Goal: Information Seeking & Learning: Find contact information

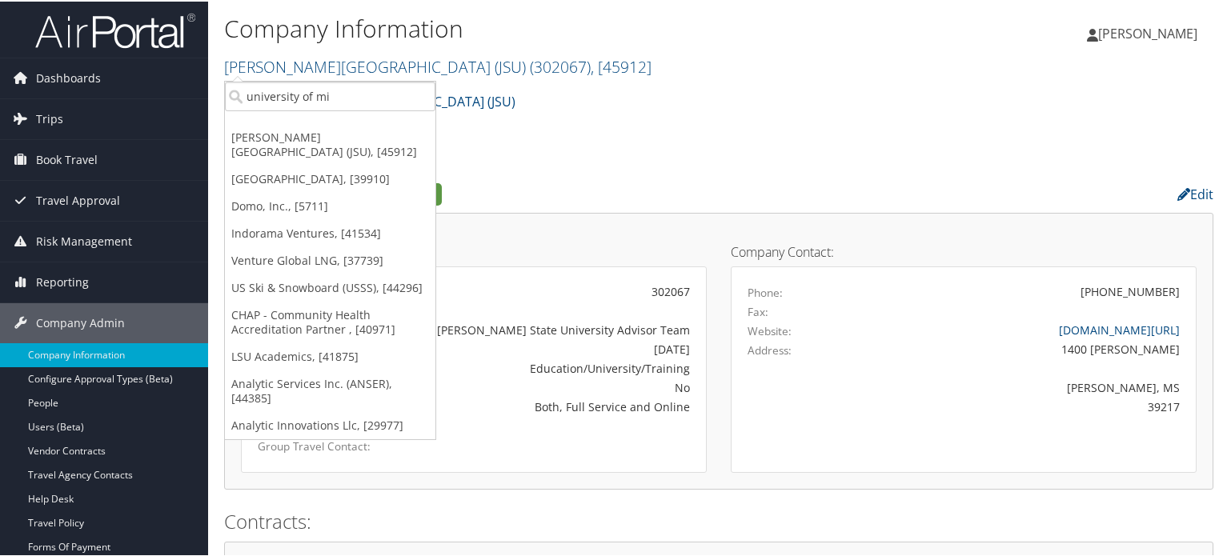
drag, startPoint x: 0, startPoint y: 0, endPoint x: 214, endPoint y: 94, distance: 234.0
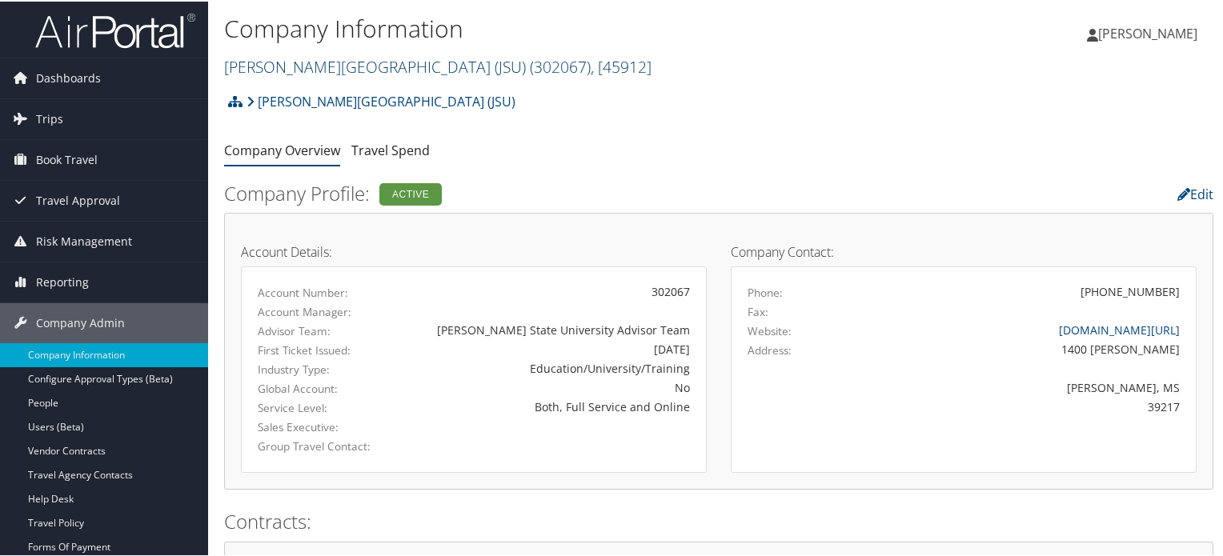
click at [530, 70] on span "( 302067 )" at bounding box center [560, 65] width 61 height 22
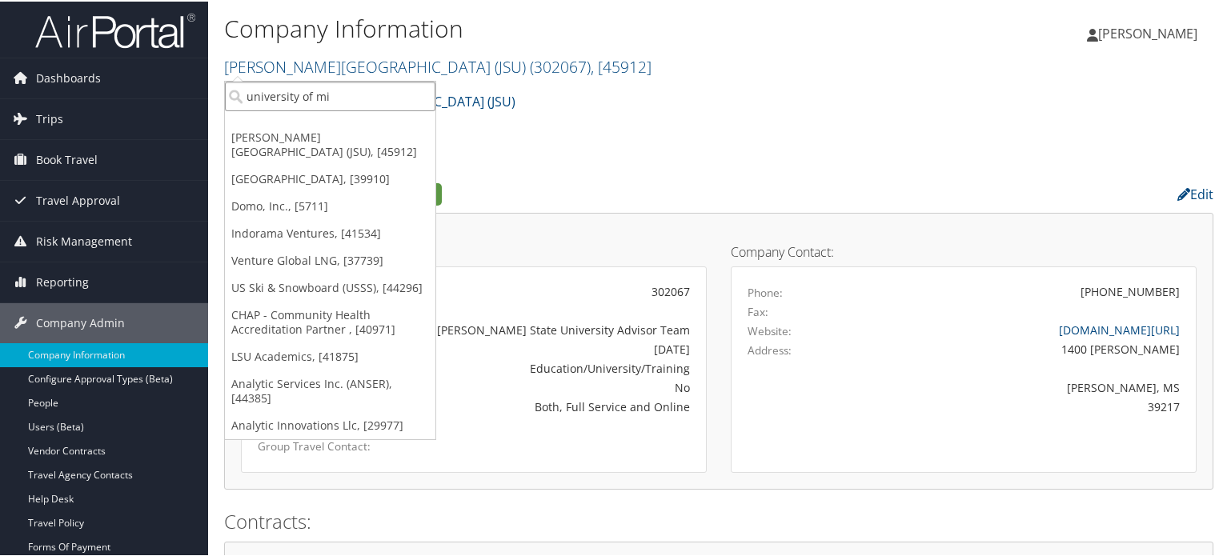
click at [425, 95] on input "university of mi" at bounding box center [330, 95] width 210 height 30
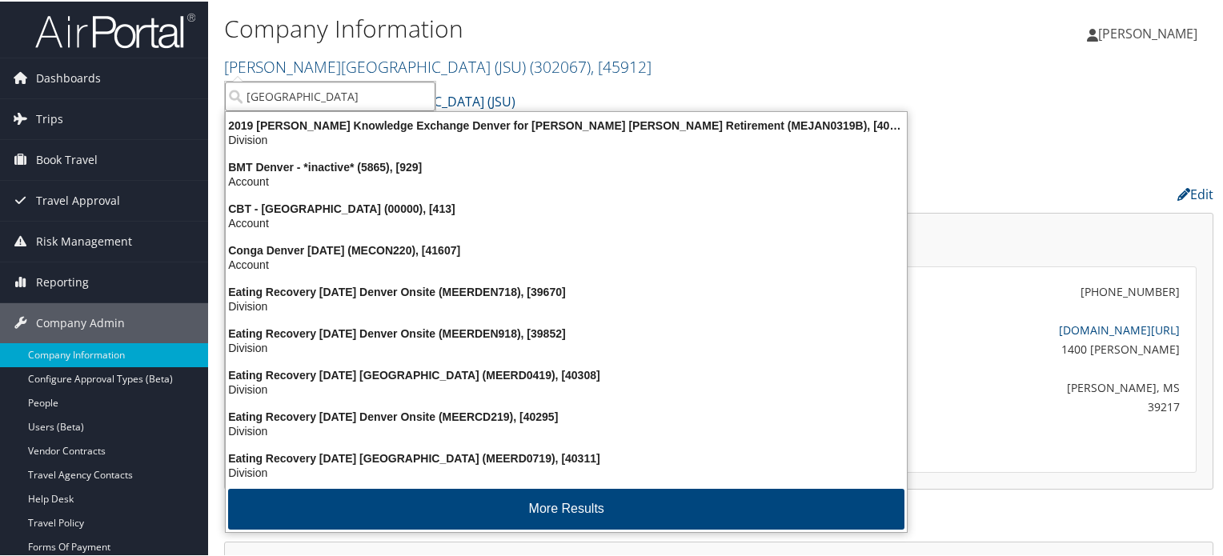
type input "[GEOGRAPHIC_DATA]"
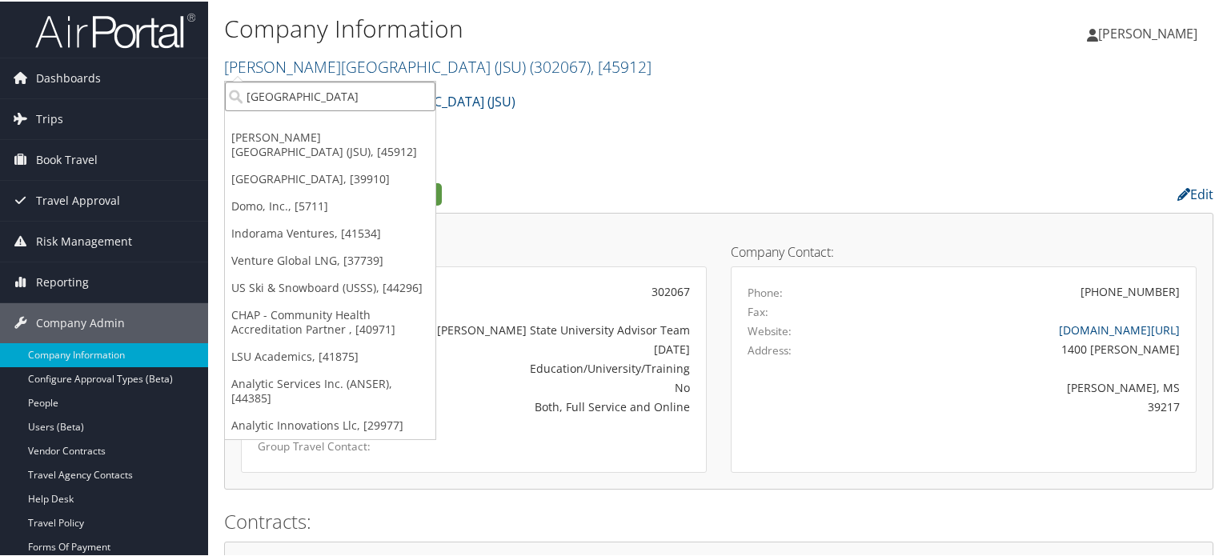
drag, startPoint x: 363, startPoint y: 92, endPoint x: 230, endPoint y: 86, distance: 132.2
click at [230, 86] on input "[GEOGRAPHIC_DATA]" at bounding box center [330, 95] width 210 height 30
type input "s"
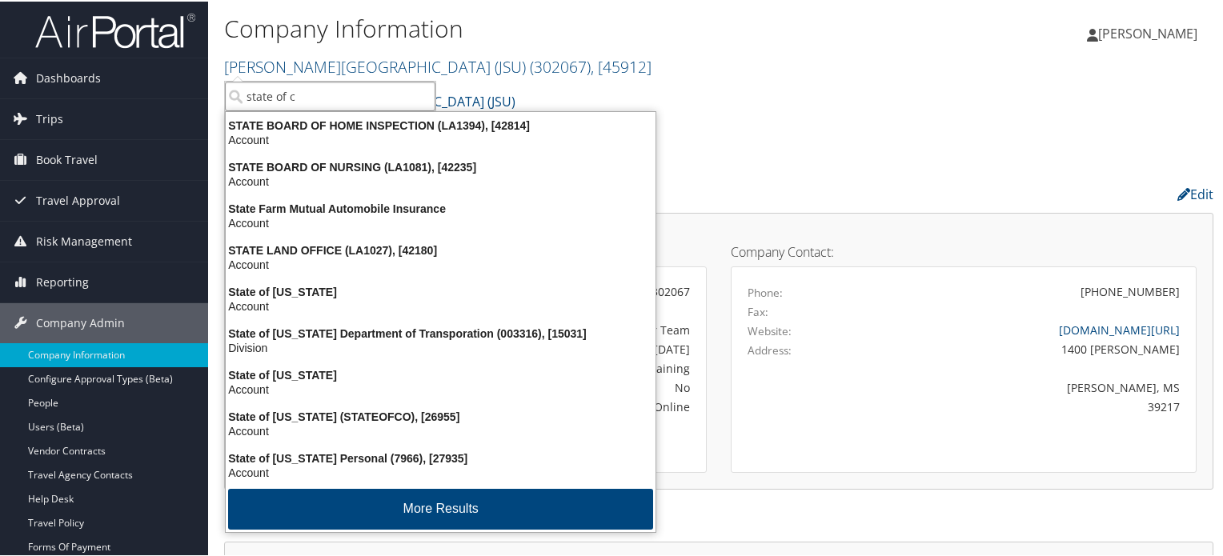
type input "state of co"
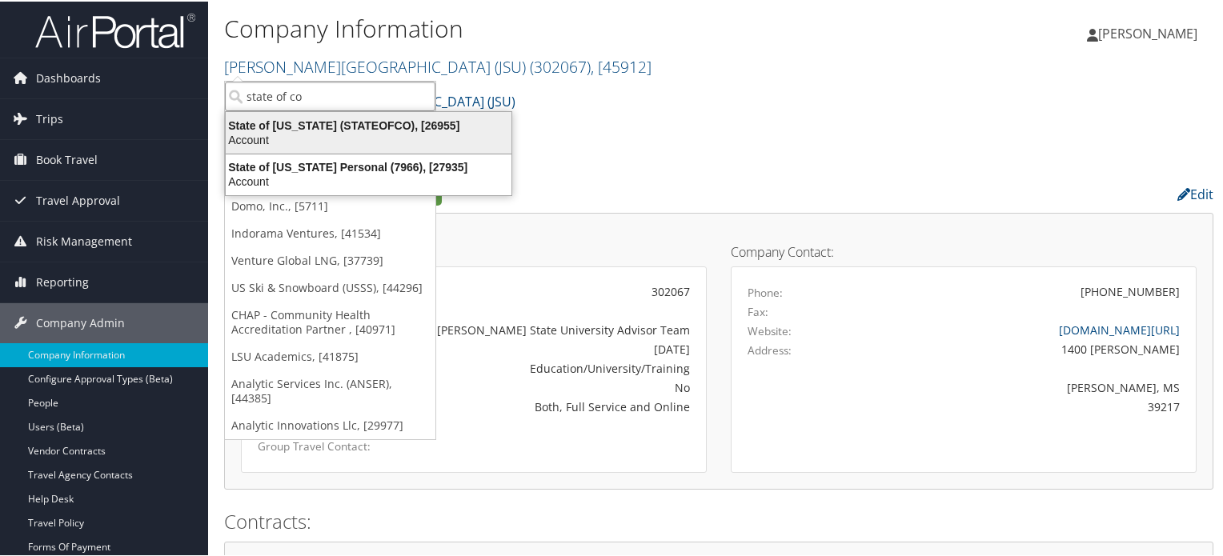
click at [295, 127] on div "State of [US_STATE] (STATEOFCO), [26955]" at bounding box center [368, 124] width 305 height 14
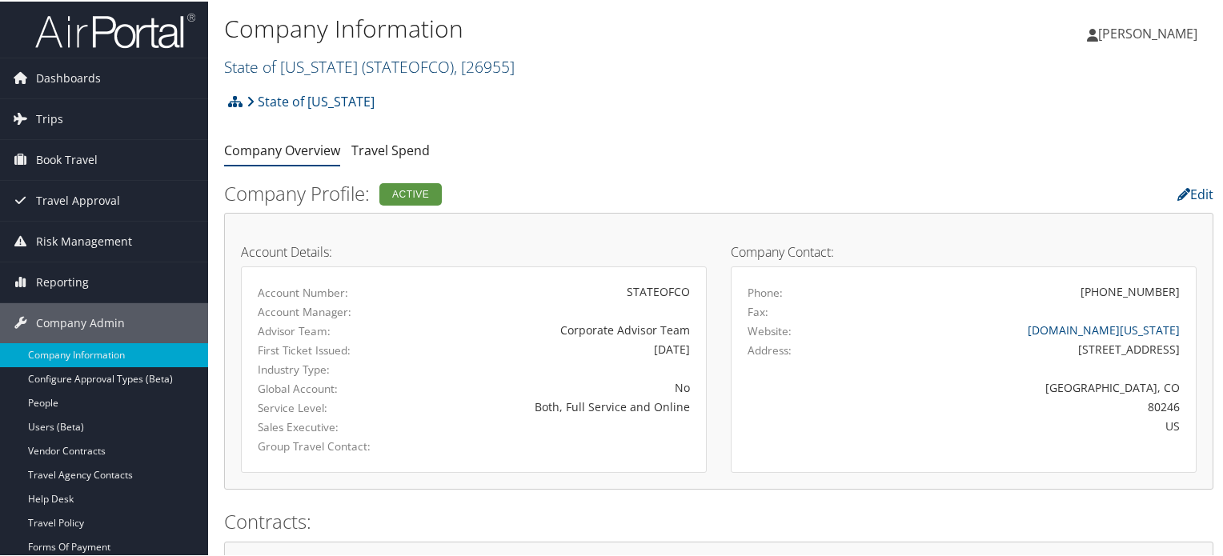
click at [407, 70] on span "( STATEOFCO )" at bounding box center [408, 65] width 92 height 22
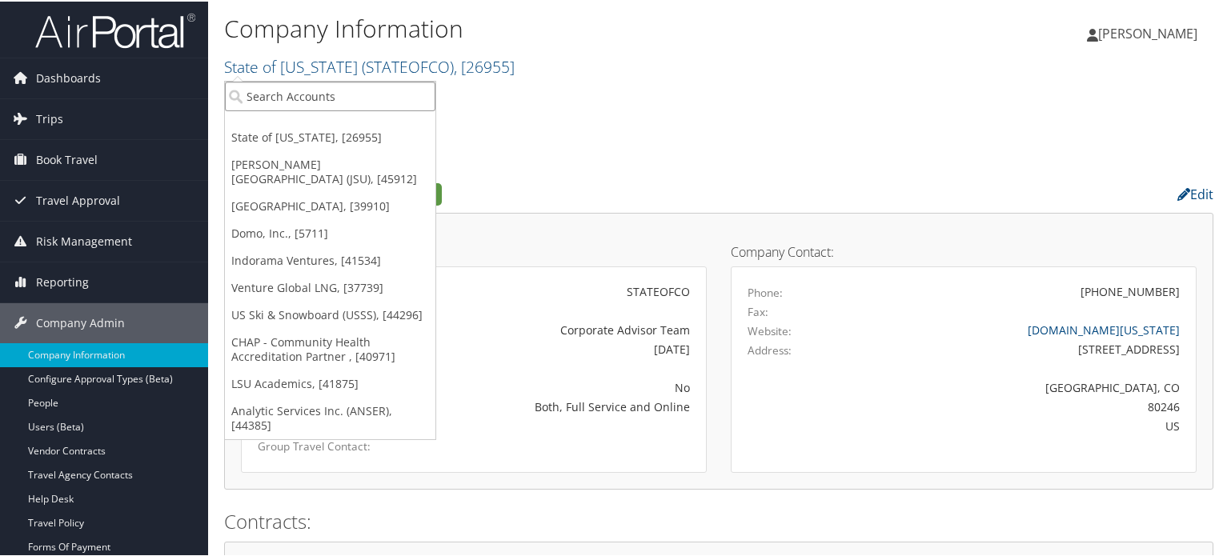
click at [352, 101] on input "search" at bounding box center [330, 95] width 210 height 30
type input "d"
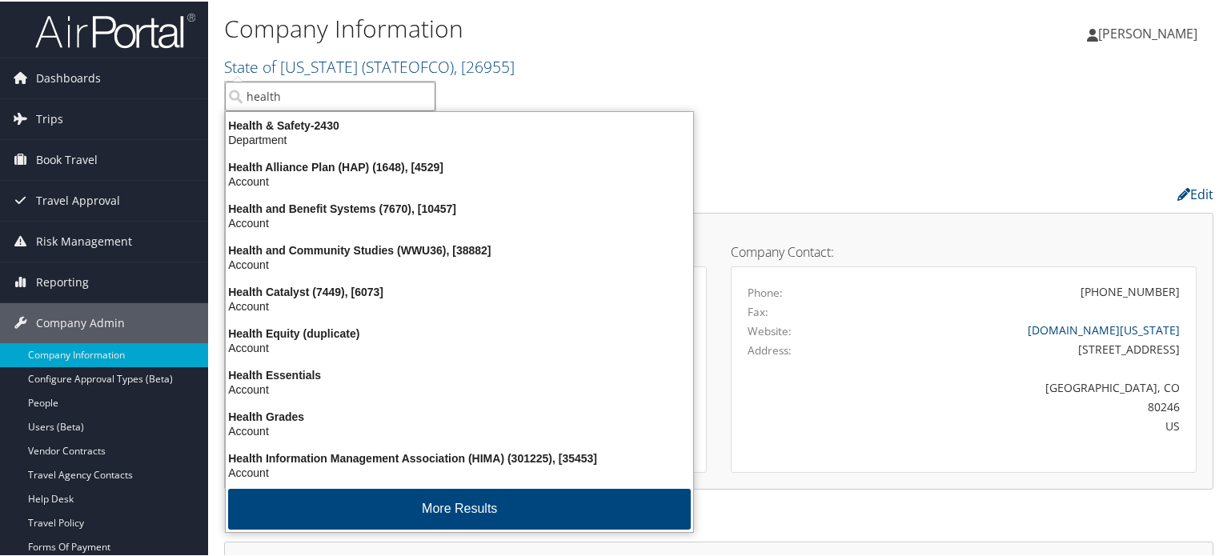
type input "health"
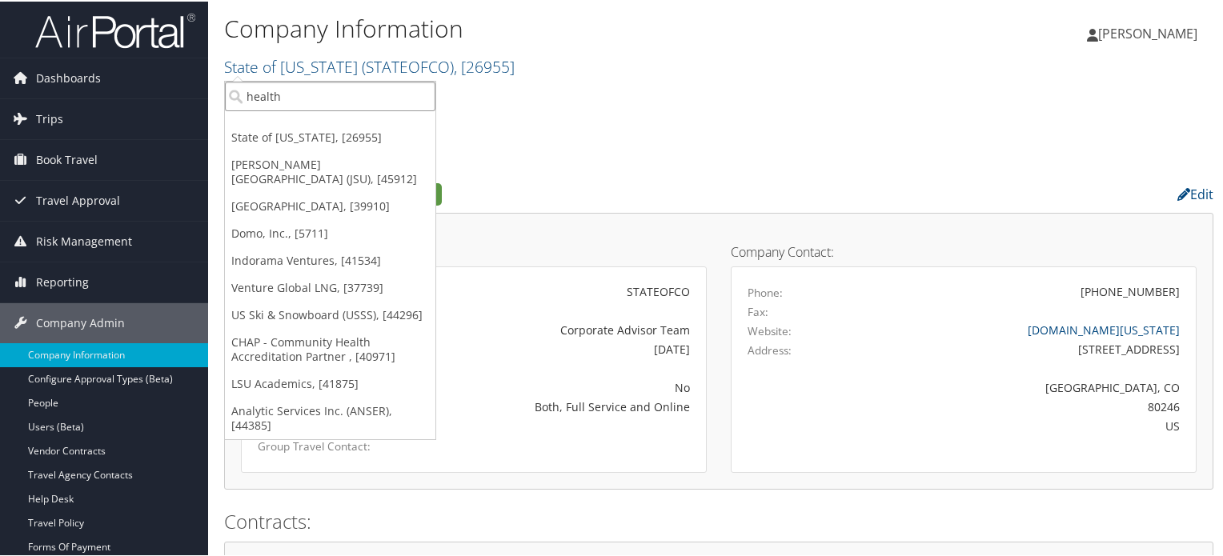
click at [419, 94] on input "health" at bounding box center [330, 95] width 210 height 30
click at [348, 98] on input "search" at bounding box center [330, 95] width 210 height 30
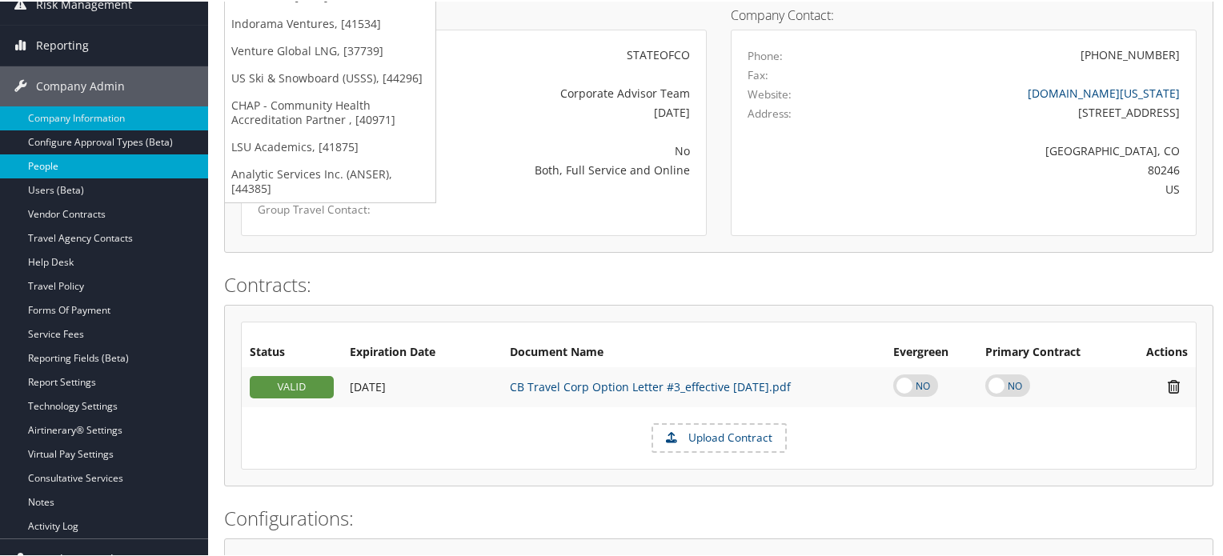
scroll to position [240, 0]
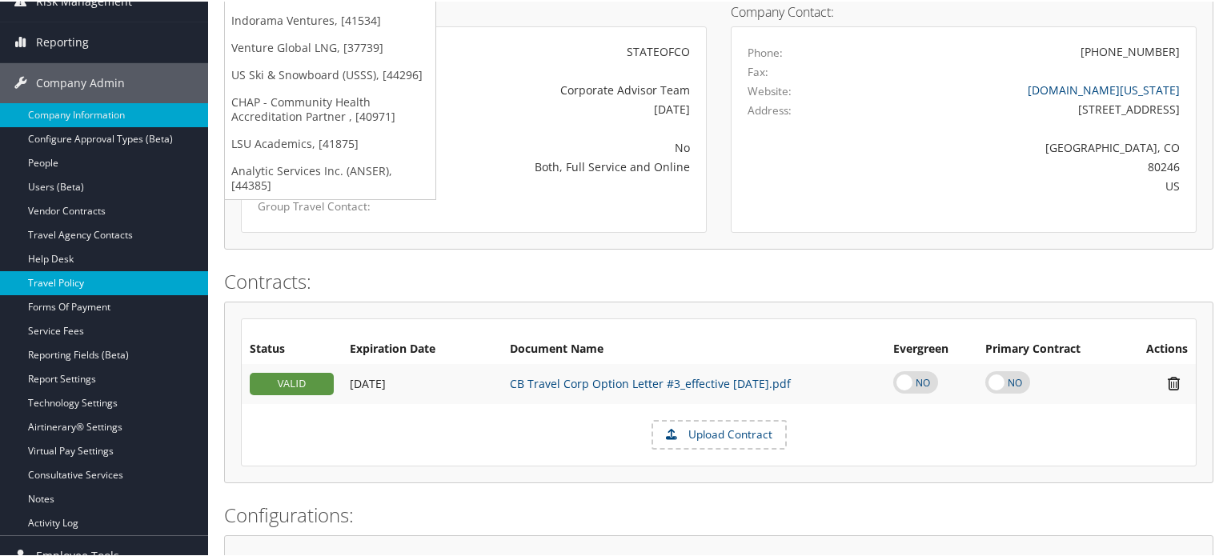
click at [93, 287] on link "Travel Policy" at bounding box center [104, 282] width 208 height 24
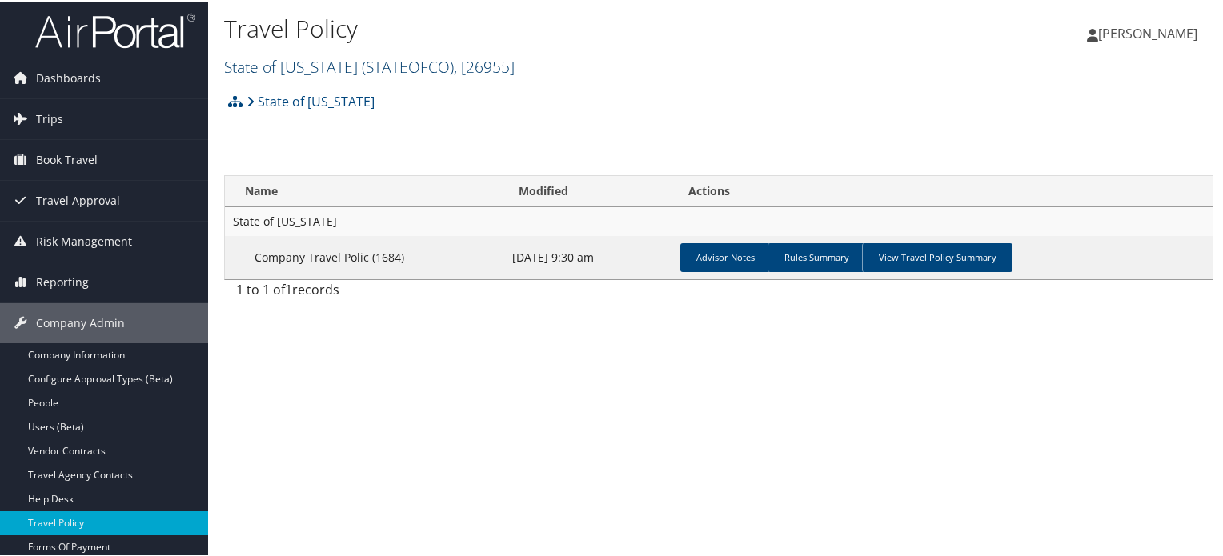
click at [466, 68] on span ", [ 26955 ]" at bounding box center [484, 65] width 61 height 22
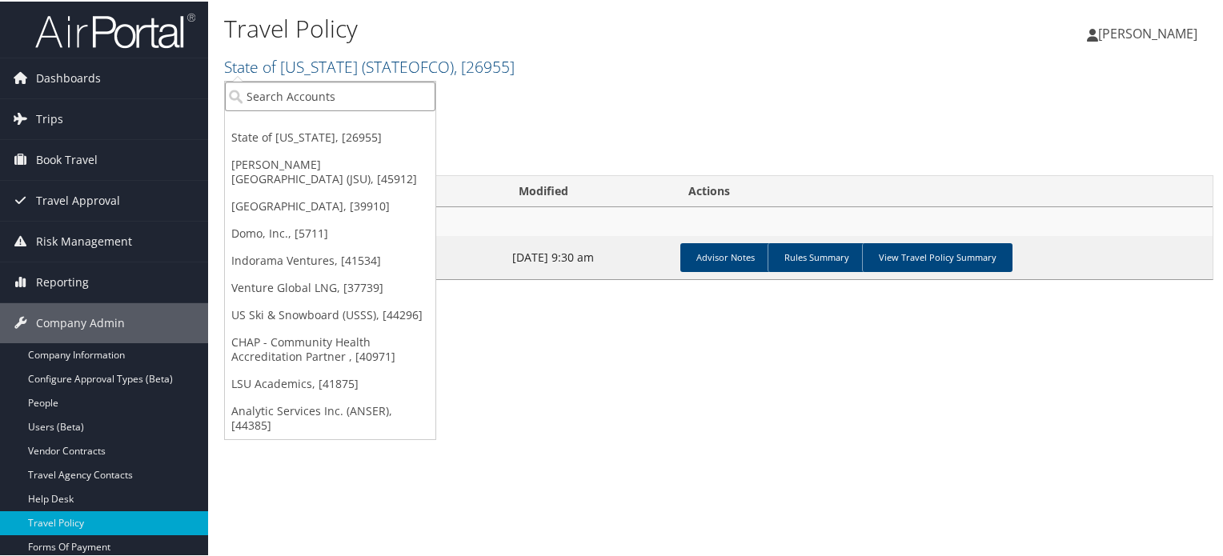
click at [353, 87] on input "search" at bounding box center [330, 95] width 210 height 30
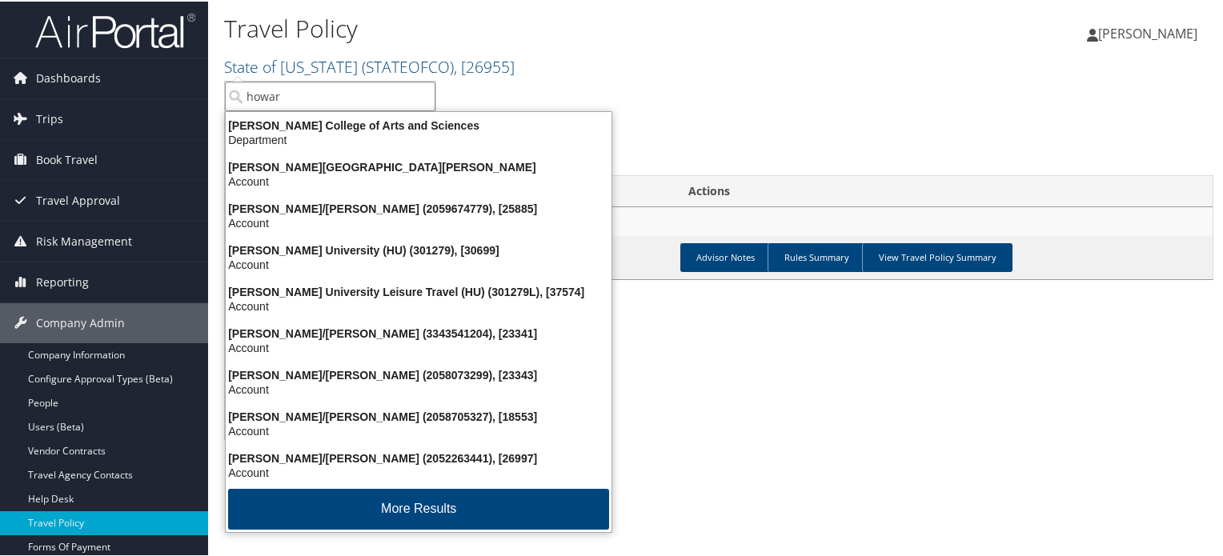
type input "howard"
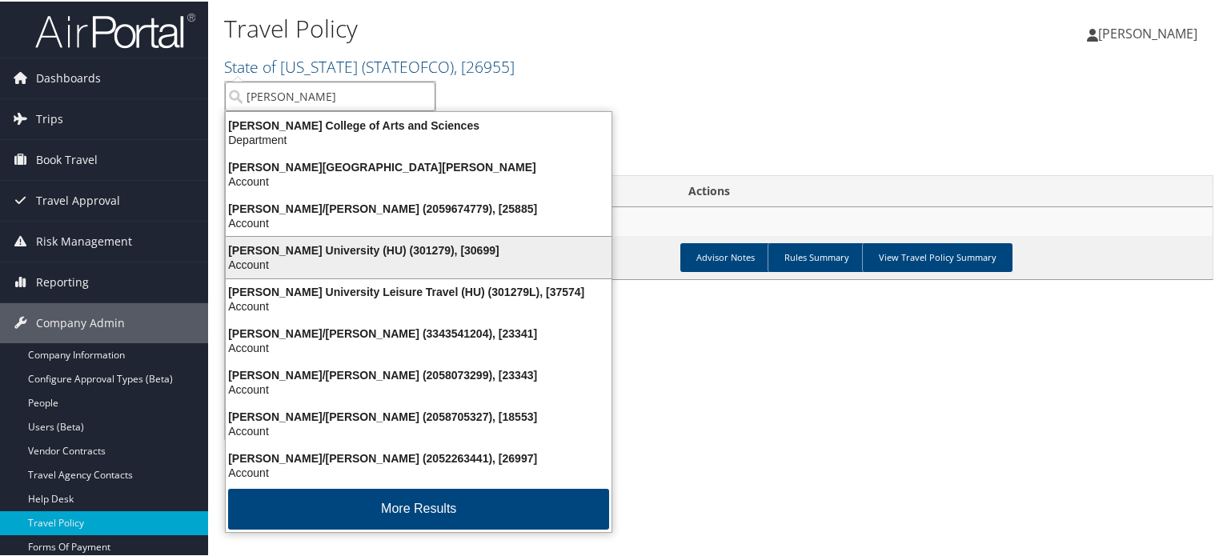
click at [296, 256] on div "Account" at bounding box center [418, 263] width 405 height 14
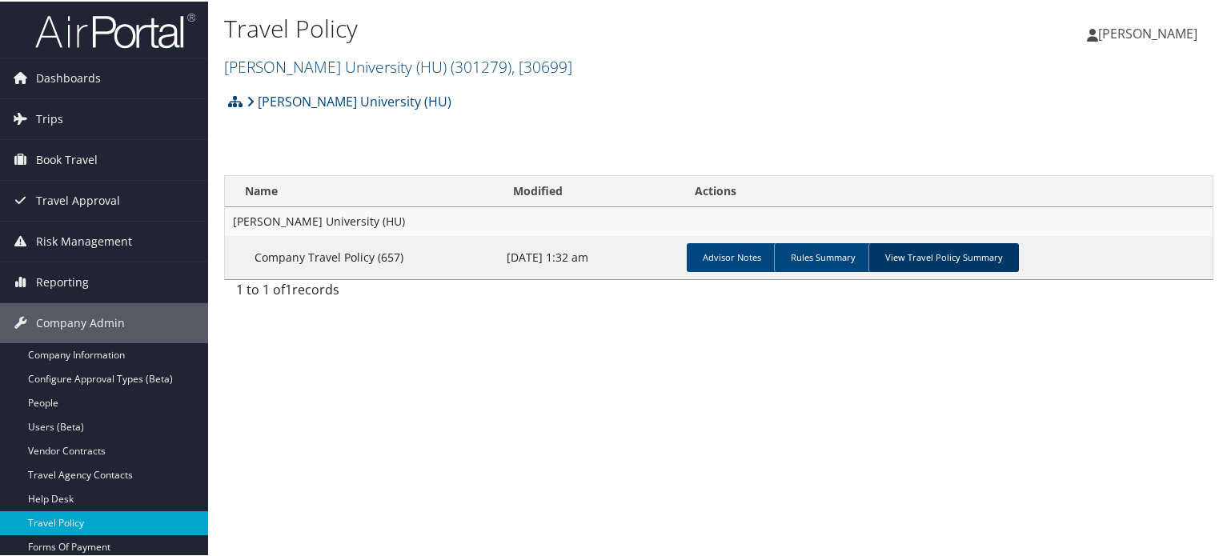
click at [976, 255] on link "View Travel Policy Summary" at bounding box center [943, 256] width 150 height 29
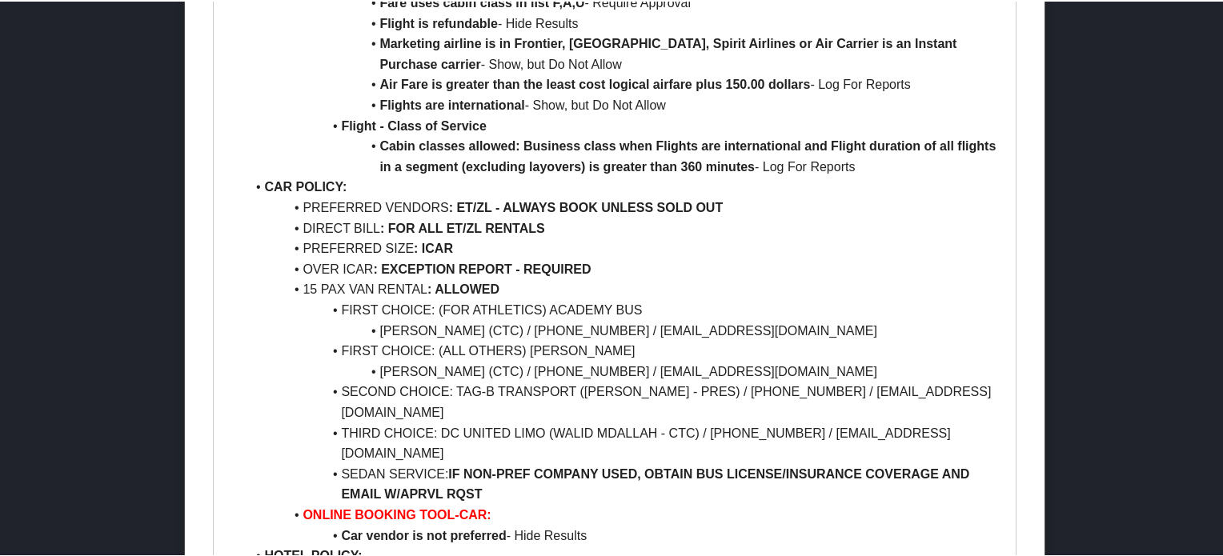
scroll to position [1120, 0]
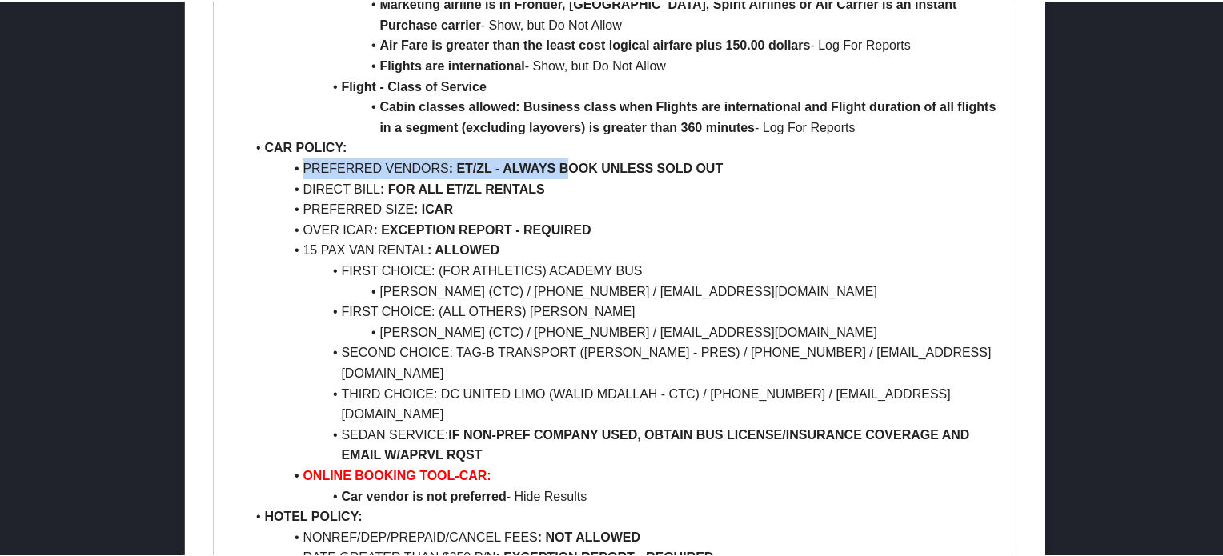
drag, startPoint x: 303, startPoint y: 105, endPoint x: 568, endPoint y: 113, distance: 265.0
click at [568, 157] on li "PREFERRED VENDORS : ET/ZL - ALWAYS BOOK UNLESS SOLD OUT" at bounding box center [624, 167] width 758 height 21
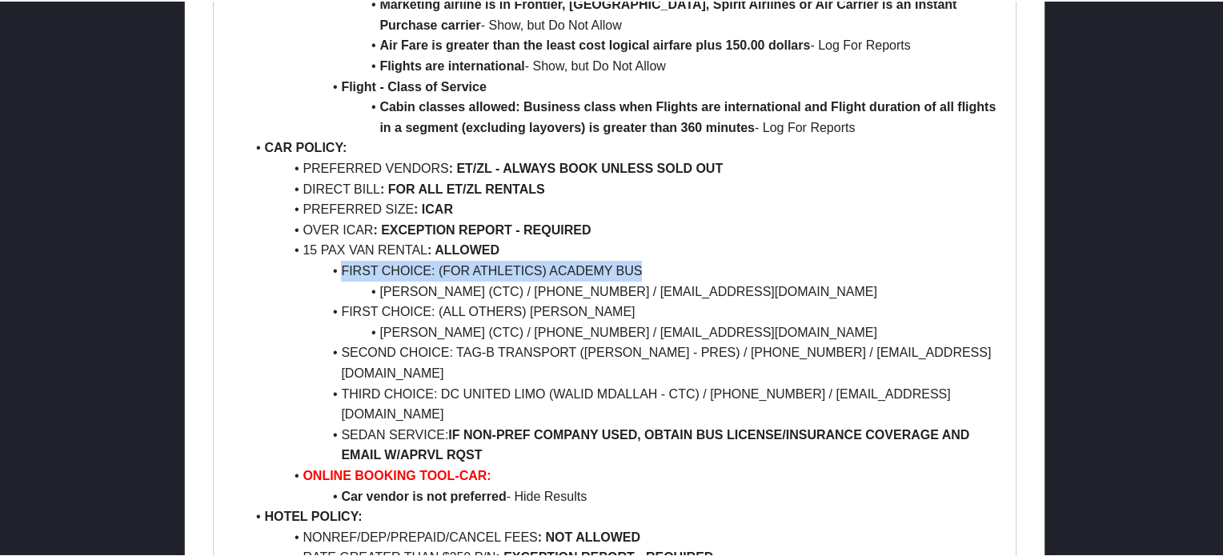
drag, startPoint x: 341, startPoint y: 202, endPoint x: 639, endPoint y: 198, distance: 297.7
click at [639, 259] on li "FIRST CHOICE: (FOR ATHLETICS) ACADEMY BUS" at bounding box center [624, 269] width 758 height 21
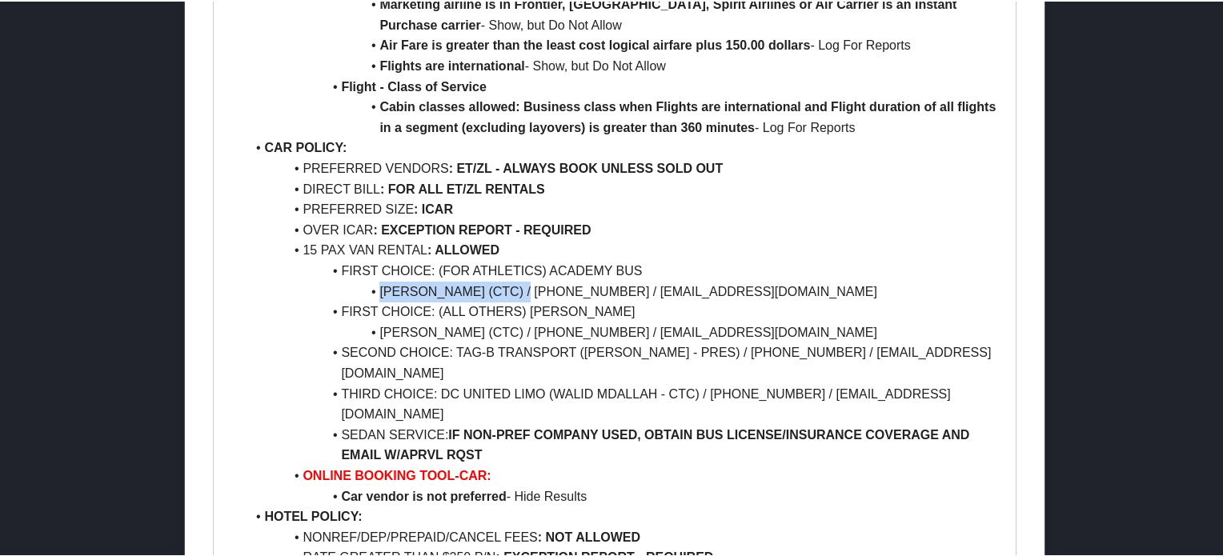
drag, startPoint x: 367, startPoint y: 231, endPoint x: 543, endPoint y: 230, distance: 176.9
click at [543, 280] on li "KIMBERLY NEWMAN (CTC) / 703-478-0500 X510 / KNEWMAN@RESTONLIMO.COM" at bounding box center [624, 290] width 758 height 21
drag, startPoint x: 338, startPoint y: 250, endPoint x: 530, endPoint y: 250, distance: 192.1
click at [530, 300] on li "FIRST CHOICE: (ALL OTHERS) RESTON LIMO" at bounding box center [624, 310] width 758 height 21
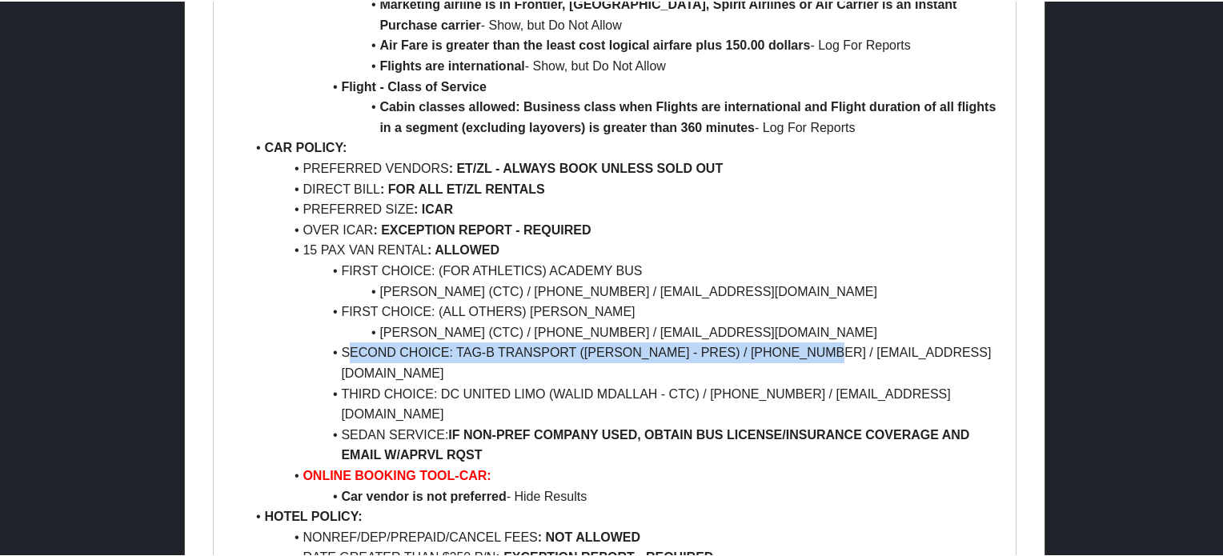
drag, startPoint x: 344, startPoint y: 291, endPoint x: 819, endPoint y: 281, distance: 474.7
click at [819, 341] on li "SECOND CHOICE: TAG-B TRANSPORT (BENNIE TAWEKE - PRES) / 888-824-7172 / BENNIEP@…" at bounding box center [624, 361] width 758 height 41
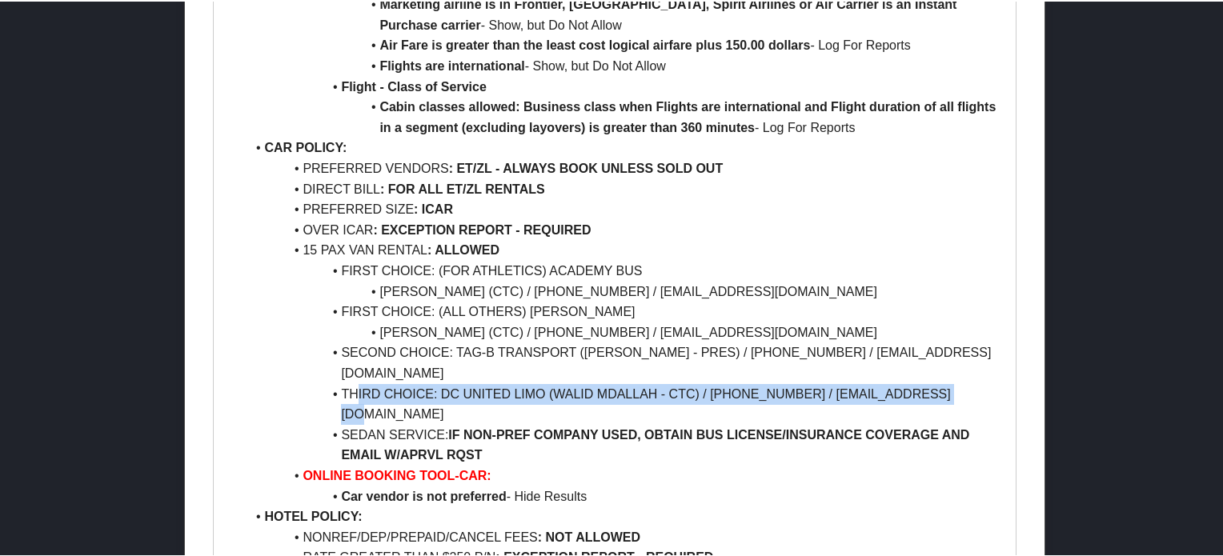
drag, startPoint x: 352, startPoint y: 327, endPoint x: 965, endPoint y: 321, distance: 613.1
click at [965, 383] on li "THIRD CHOICE: DC UNITED LIMO (WALID MDALLAH - CTC) / 202-498-4931 / INFO@DCUNIT…" at bounding box center [624, 403] width 758 height 41
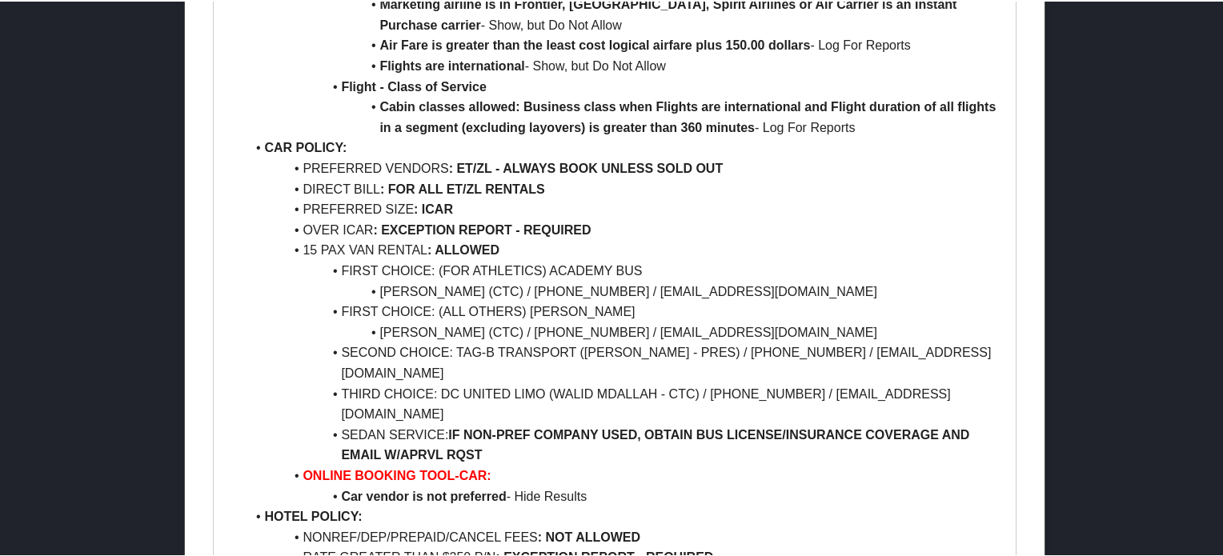
click at [518, 341] on li "SECOND CHOICE: TAG-B TRANSPORT (BENNIE TAWEKE - PRES) / 888-824-7172 / BENNIEP@…" at bounding box center [624, 361] width 758 height 41
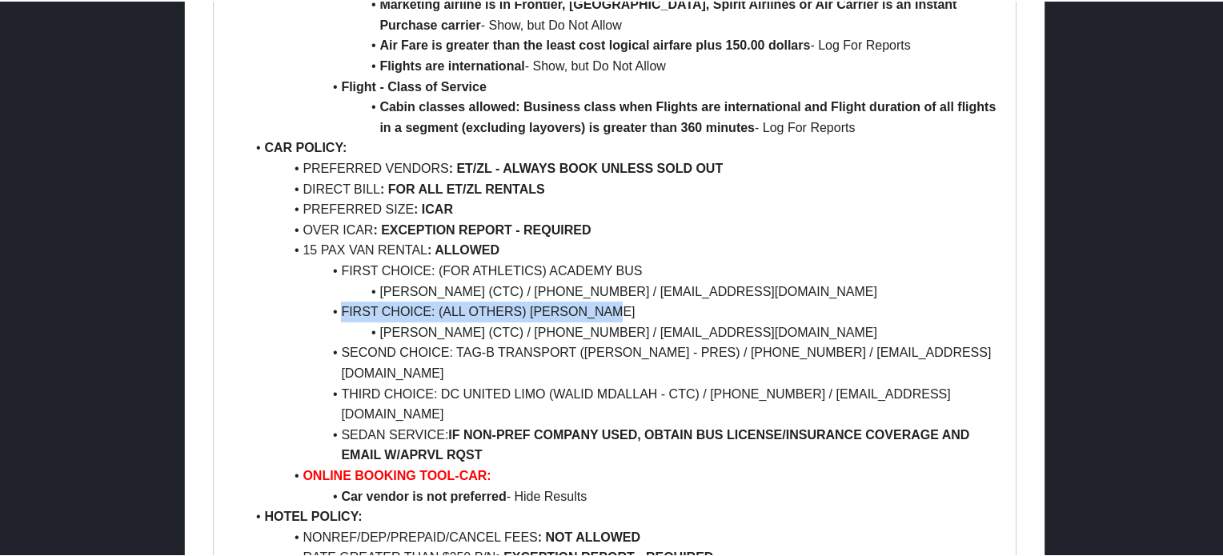
drag, startPoint x: 342, startPoint y: 250, endPoint x: 627, endPoint y: 253, distance: 285.7
click at [627, 300] on li "FIRST CHOICE: (ALL OTHERS) RESTON LIMO" at bounding box center [624, 310] width 758 height 21
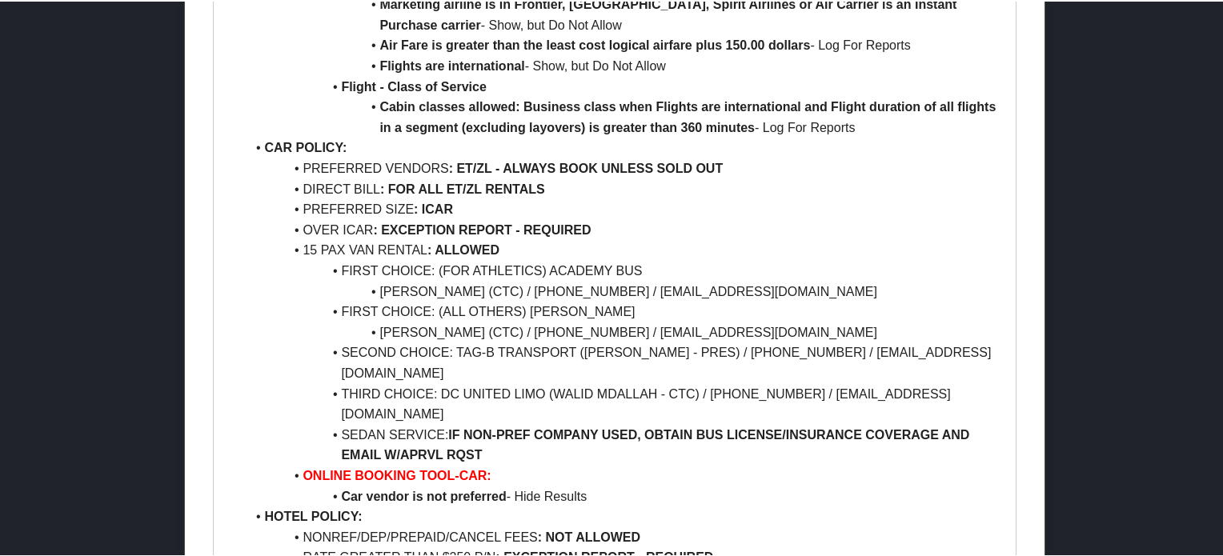
click at [443, 341] on li "SECOND CHOICE: TAG-B TRANSPORT (BENNIE TAWEKE - PRES) / 888-824-7172 / BENNIEP@…" at bounding box center [624, 361] width 758 height 41
drag, startPoint x: 359, startPoint y: 249, endPoint x: 608, endPoint y: 256, distance: 249.8
click at [608, 300] on li "FIRST CHOICE: (ALL OTHERS) RESTON LIMO" at bounding box center [624, 310] width 758 height 21
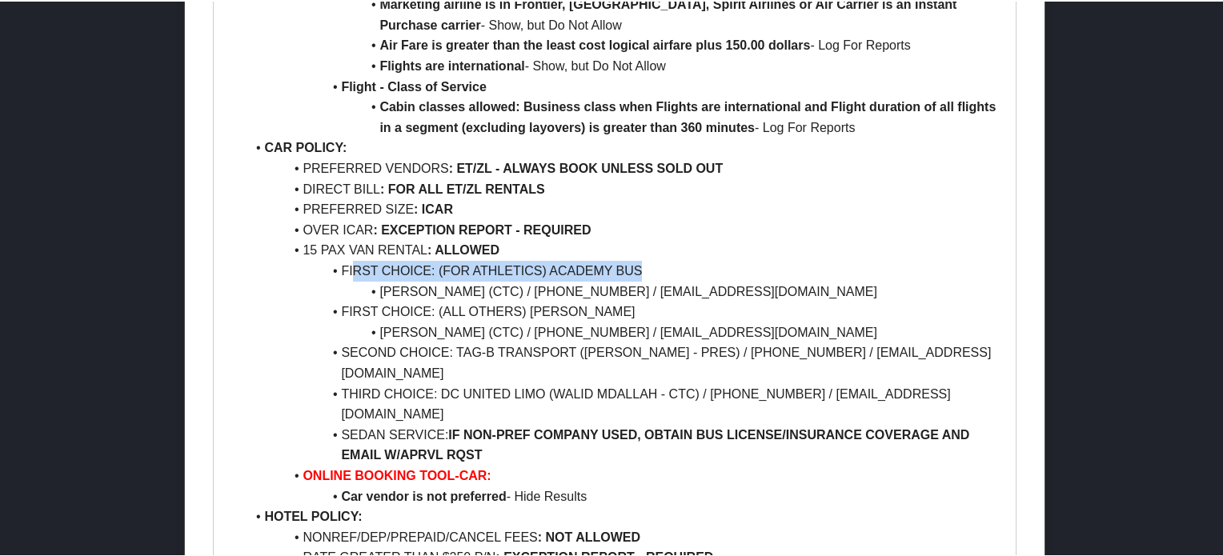
drag, startPoint x: 349, startPoint y: 210, endPoint x: 638, endPoint y: 213, distance: 288.9
click at [638, 259] on li "FIRST CHOICE: (FOR ATHLETICS) ACADEMY BUS" at bounding box center [624, 269] width 758 height 21
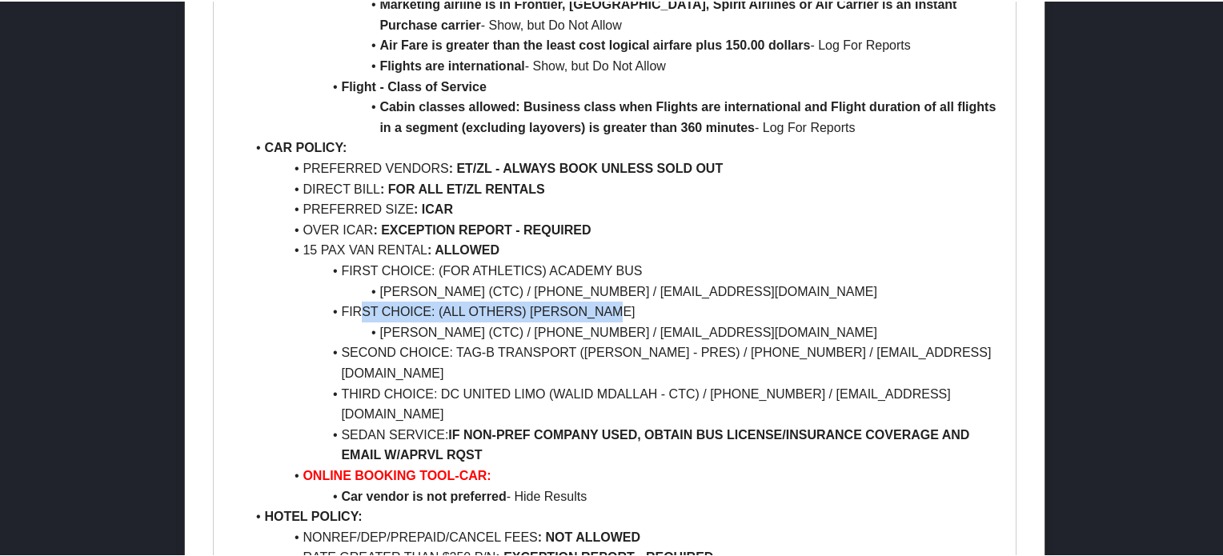
drag, startPoint x: 356, startPoint y: 249, endPoint x: 624, endPoint y: 244, distance: 268.1
click at [624, 300] on li "FIRST CHOICE: (ALL OTHERS) RESTON LIMO" at bounding box center [624, 310] width 758 height 21
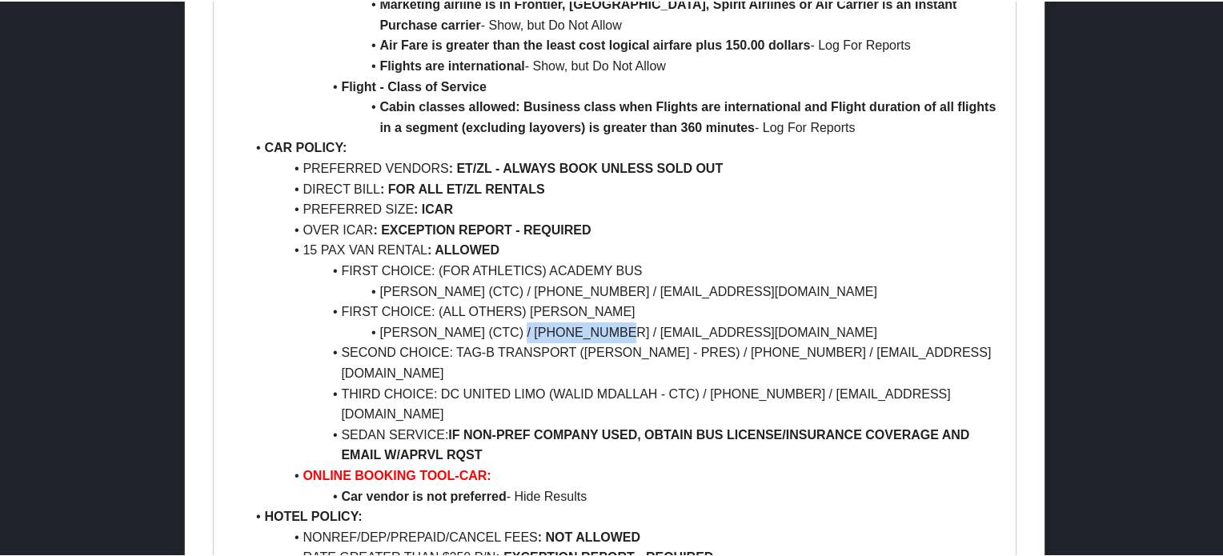
drag, startPoint x: 515, startPoint y: 269, endPoint x: 601, endPoint y: 267, distance: 85.6
click at [601, 321] on li "BILL BOUWEIRI (CTC) / 703-478-0500 X528 / BBOUWEIRI@RESTONLIMO.COM" at bounding box center [624, 331] width 758 height 21
drag, startPoint x: 611, startPoint y: 268, endPoint x: 635, endPoint y: 267, distance: 23.2
click at [635, 321] on li "BILL BOUWEIRI (CTC) / 703-478-0500 X528 / BBOUWEIRI@RESTONLIMO.COM" at bounding box center [624, 331] width 758 height 21
drag, startPoint x: 522, startPoint y: 270, endPoint x: 631, endPoint y: 262, distance: 109.1
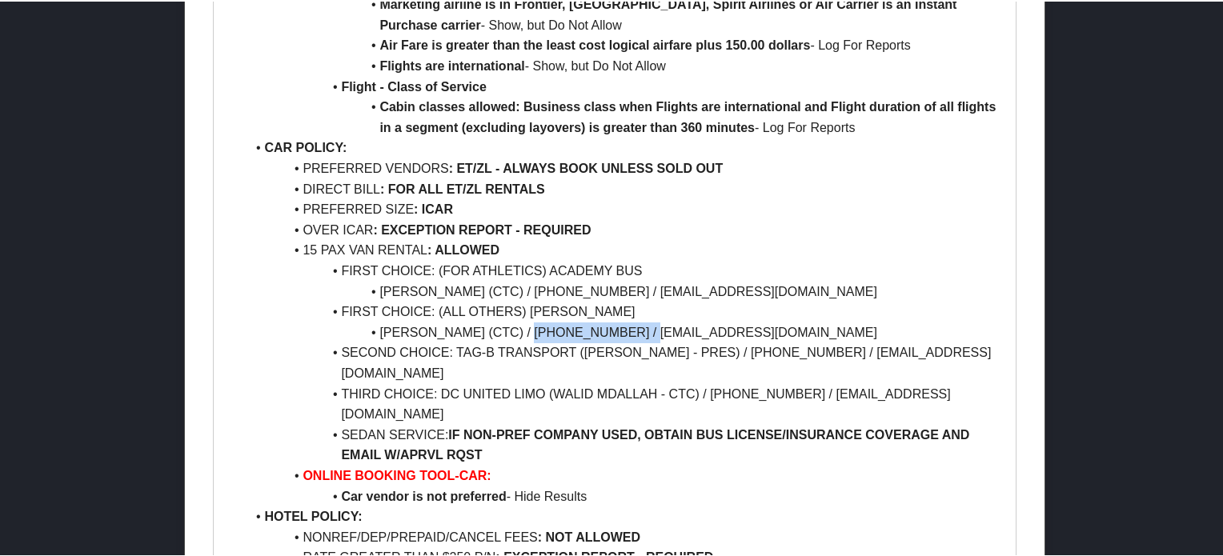
click at [631, 321] on li "BILL BOUWEIRI (CTC) / 703-478-0500 X528 / BBOUWEIRI@RESTONLIMO.COM" at bounding box center [624, 331] width 758 height 21
